Goal: Transaction & Acquisition: Purchase product/service

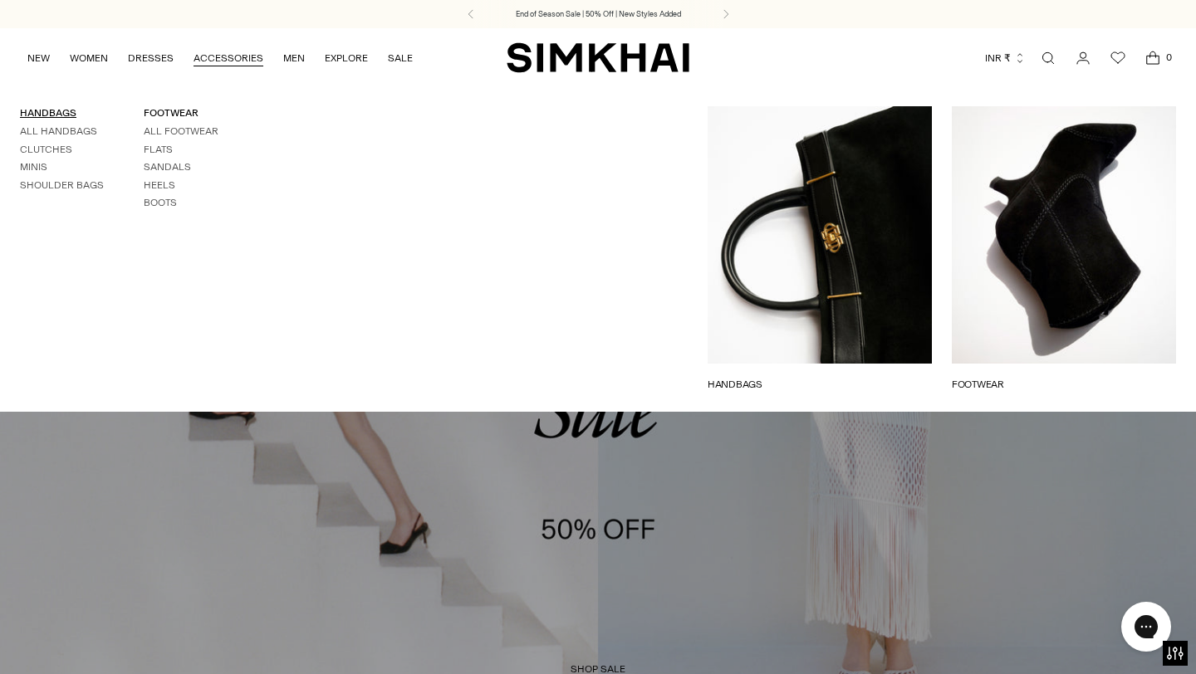
click at [61, 111] on link "HANDBAGS" at bounding box center [48, 113] width 56 height 12
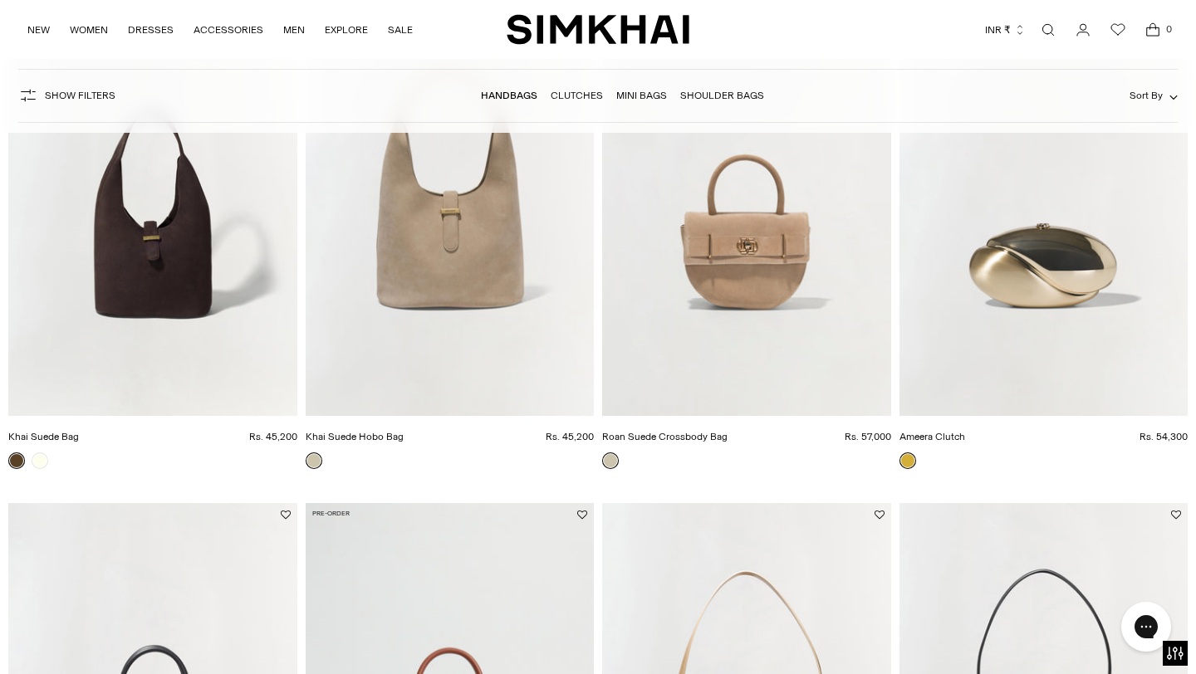
scroll to position [1181, 0]
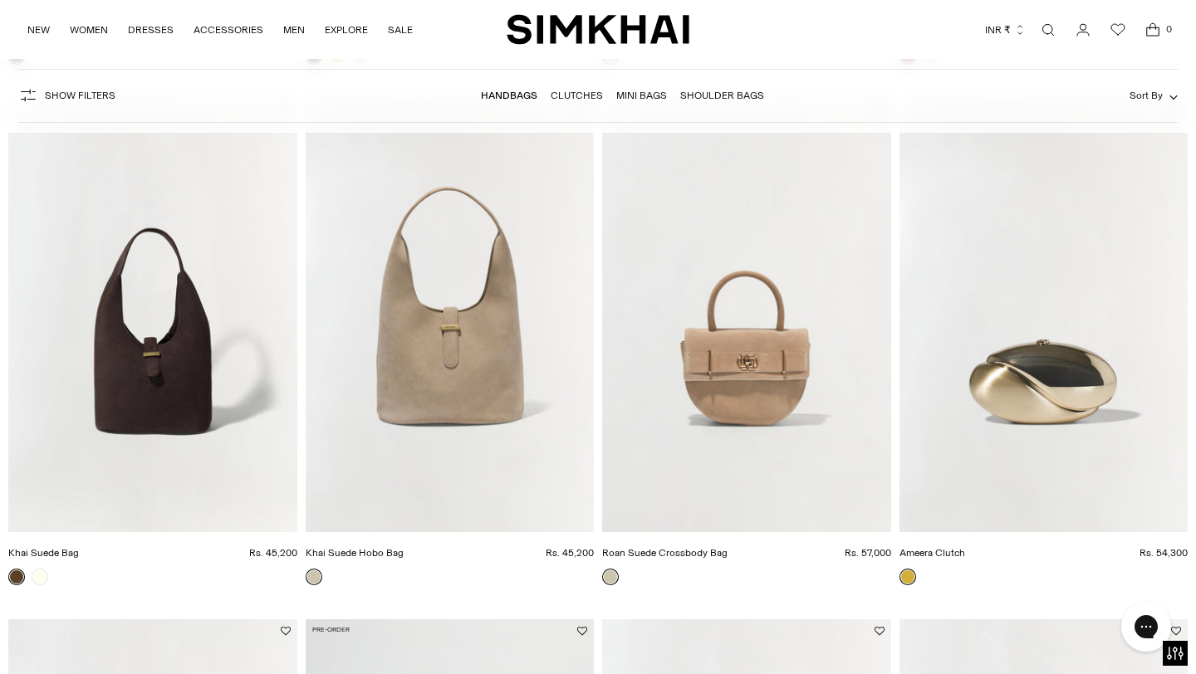
click at [0, 0] on img "Ameera Clutch" at bounding box center [0, 0] width 0 height 0
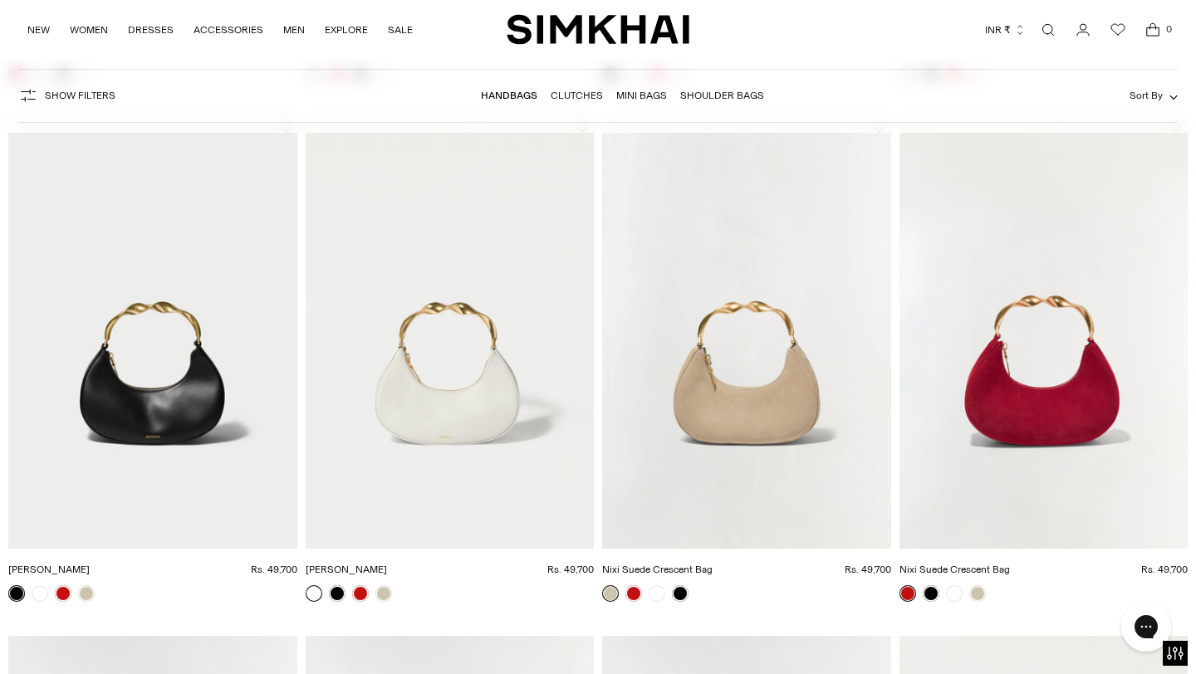
scroll to position [2743, 0]
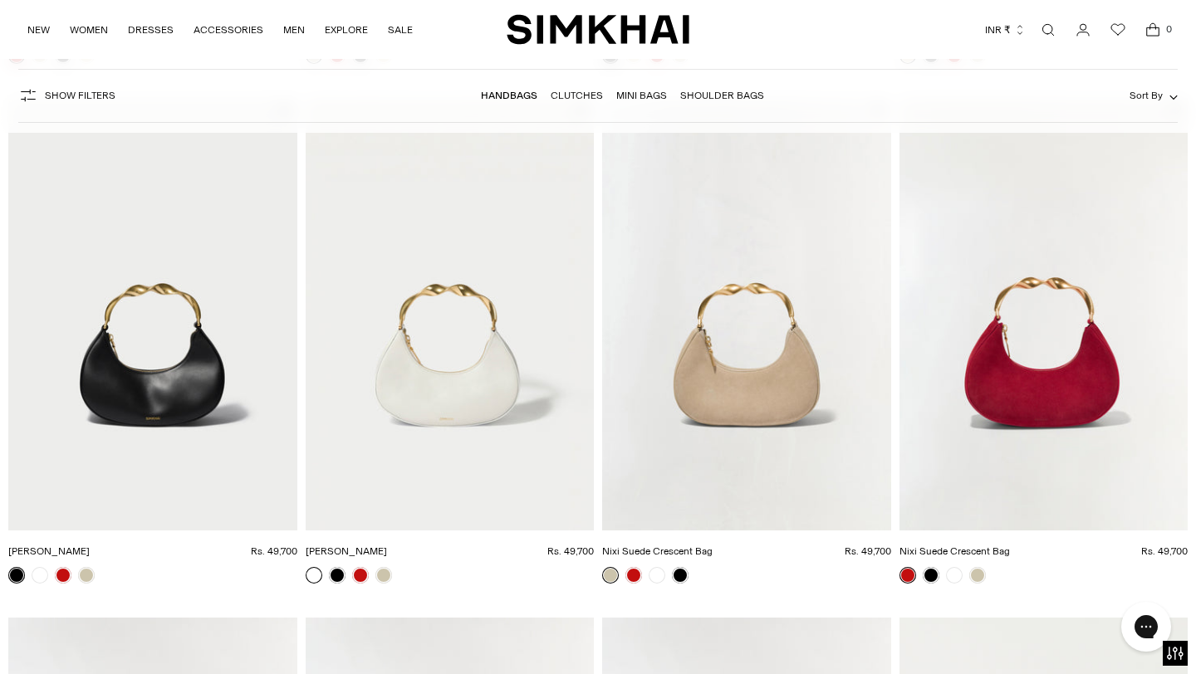
click at [0, 0] on img "Nixi Suede Crescent Bag" at bounding box center [0, 0] width 0 height 0
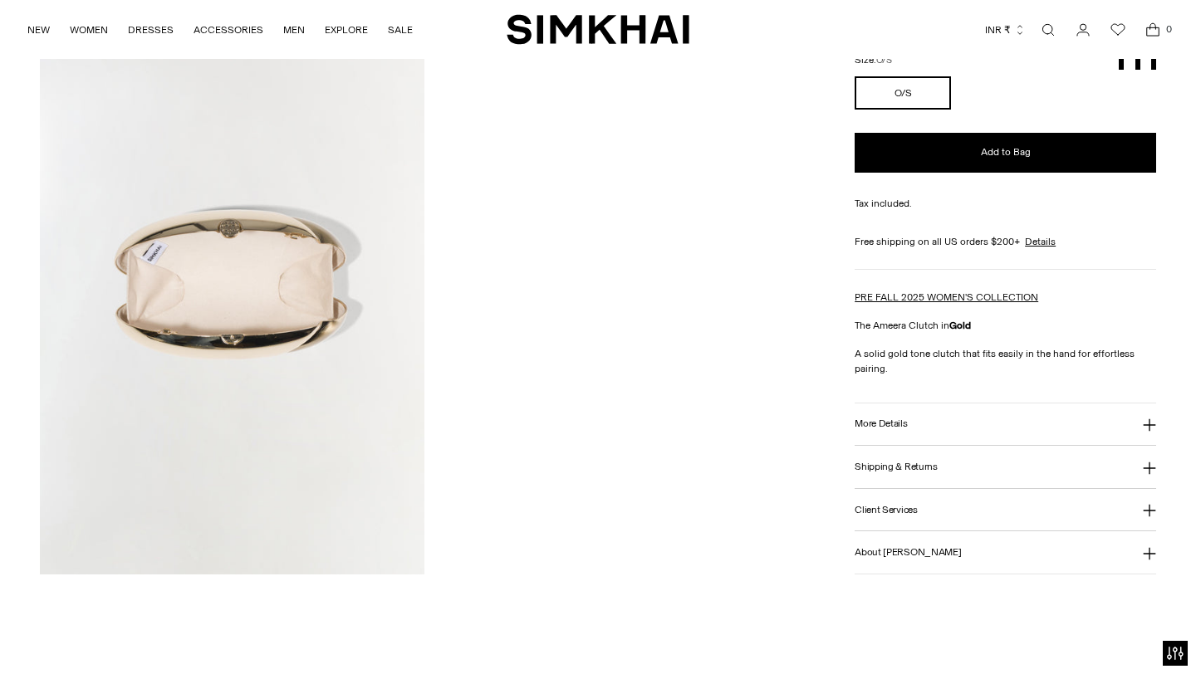
scroll to position [1294, 0]
